Goal: Transaction & Acquisition: Purchase product/service

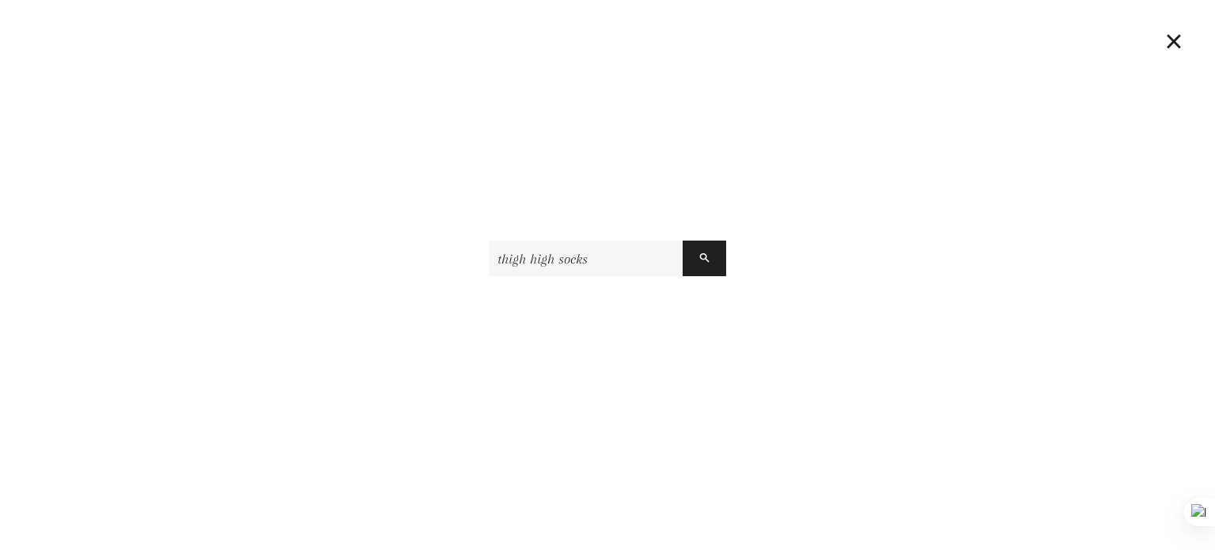
type input "thigh high socks"
click at [683, 240] on button "Search" at bounding box center [705, 258] width 44 height 36
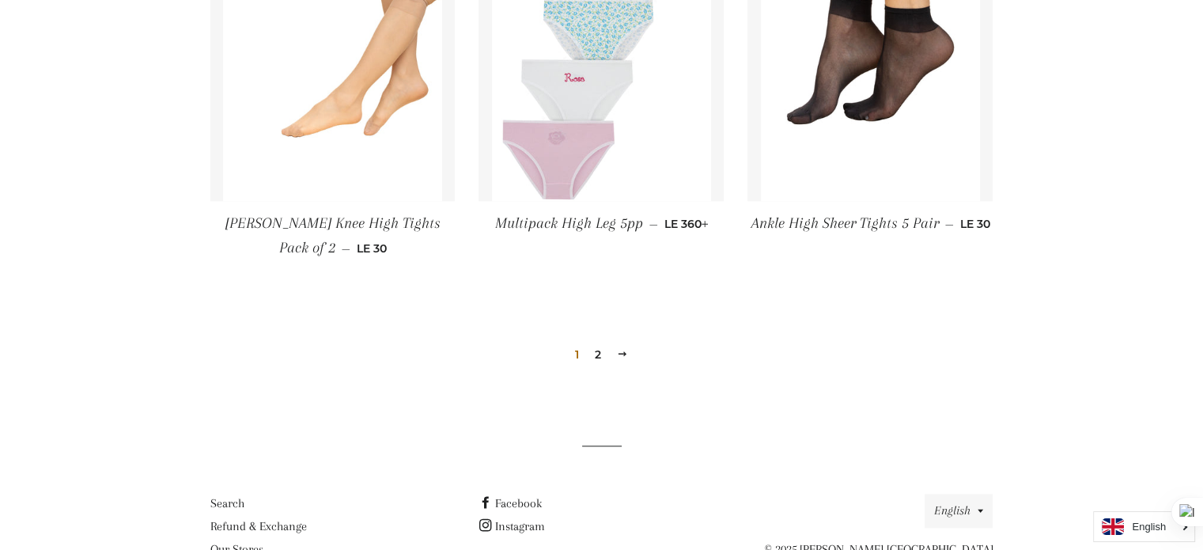
scroll to position [1834, 0]
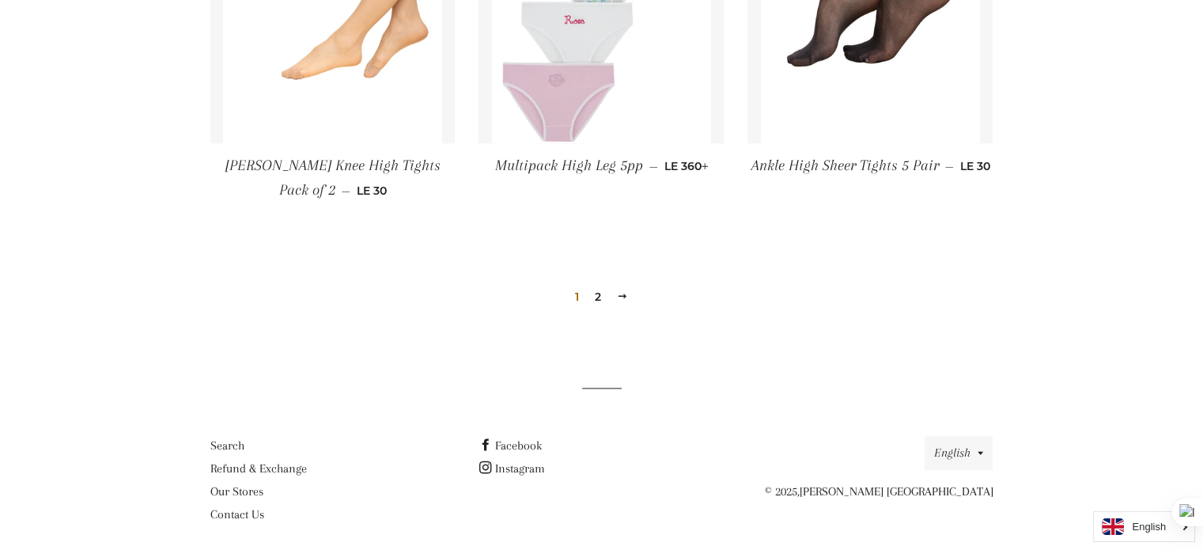
click at [604, 285] on link "2" at bounding box center [598, 297] width 19 height 24
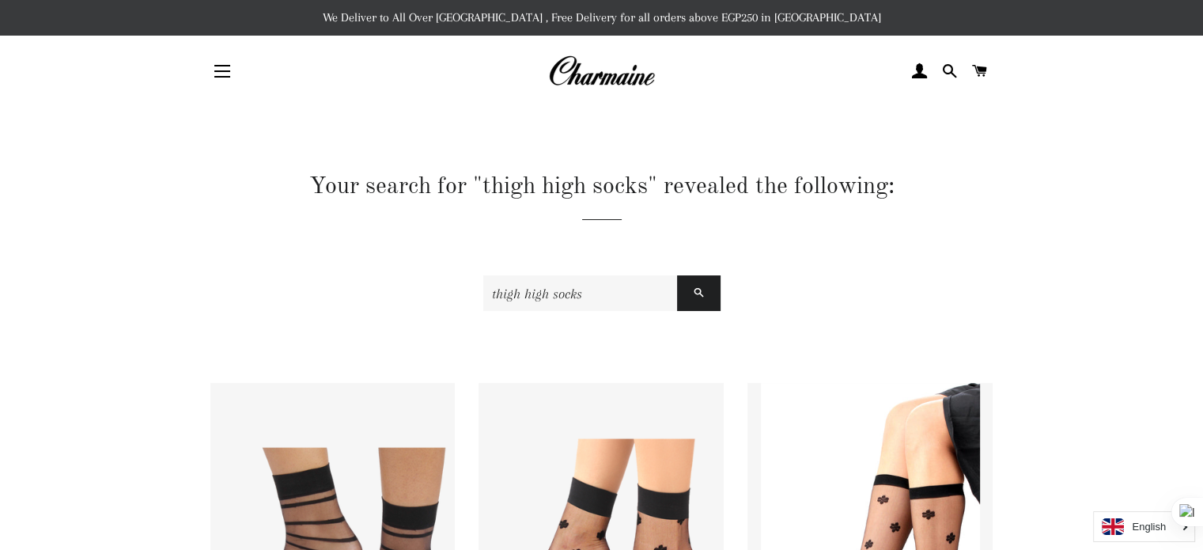
click at [634, 304] on input "thigh high socks" at bounding box center [580, 293] width 194 height 36
type input "t"
type input "long socks"
click at [677, 275] on button "Search" at bounding box center [699, 293] width 44 height 36
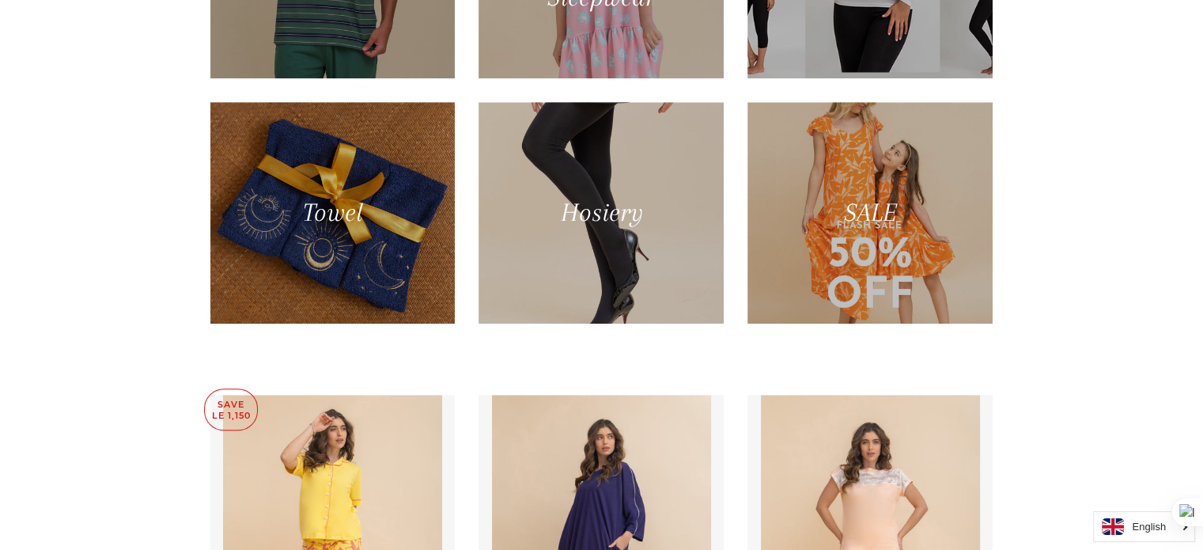
scroll to position [1076, 0]
